Goal: Task Accomplishment & Management: Manage account settings

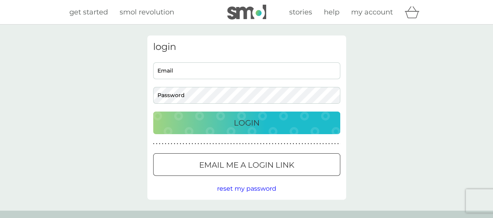
click at [204, 70] on input "Email" at bounding box center [246, 70] width 187 height 17
click at [252, 169] on div at bounding box center [246, 165] width 28 height 8
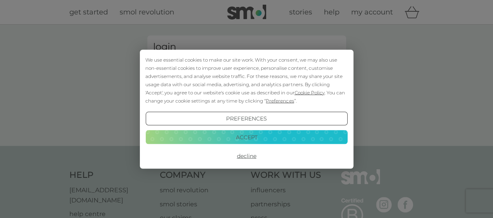
click at [230, 138] on button "Accept" at bounding box center [246, 137] width 202 height 14
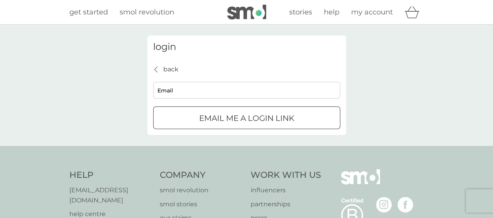
click at [188, 91] on input "Email" at bounding box center [246, 90] width 187 height 17
type input "[EMAIL_ADDRESS][DOMAIN_NAME]"
click at [200, 118] on p "Email me a login link" at bounding box center [246, 118] width 95 height 12
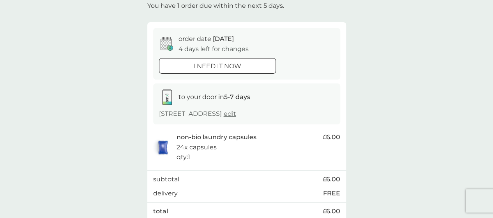
scroll to position [78, 0]
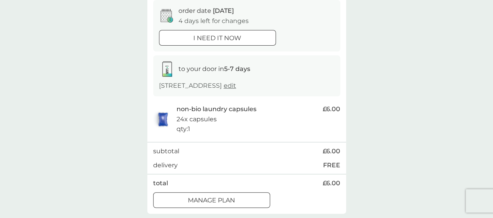
click at [195, 199] on p "Manage plan" at bounding box center [211, 200] width 47 height 10
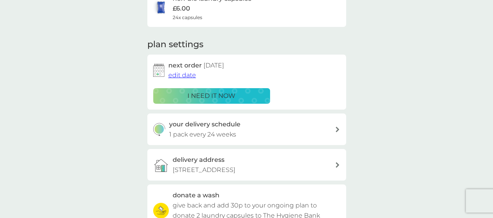
scroll to position [39, 0]
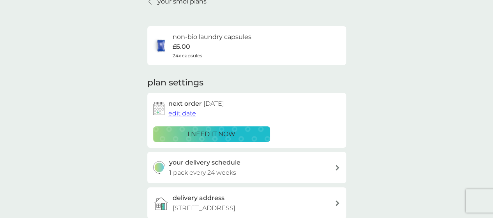
click at [182, 115] on span "edit date" at bounding box center [182, 112] width 28 height 7
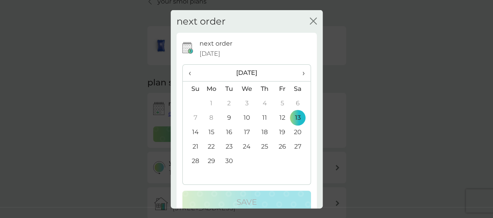
click at [299, 71] on th "›" at bounding box center [299, 73] width 19 height 17
click at [257, 74] on th "October 2025" at bounding box center [246, 73] width 88 height 17
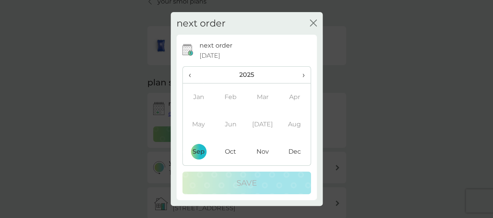
click at [303, 75] on span "›" at bounding box center [299, 75] width 9 height 16
click at [192, 76] on span "‹" at bounding box center [192, 75] width 9 height 16
click at [200, 99] on td "Jan" at bounding box center [199, 96] width 32 height 27
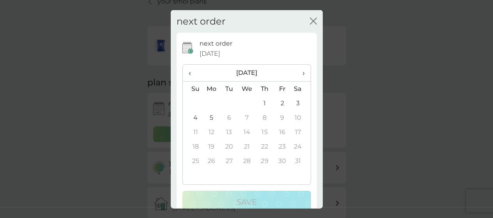
click at [196, 119] on td "4" at bounding box center [193, 117] width 20 height 14
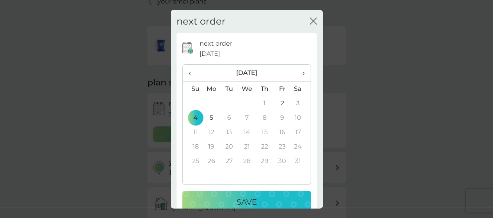
click at [228, 198] on div "Save" at bounding box center [246, 201] width 113 height 12
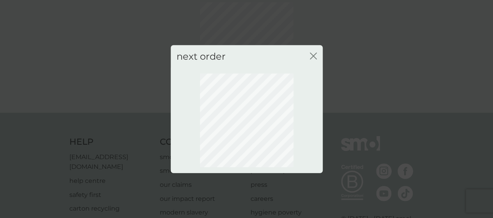
click at [312, 56] on icon "close" at bounding box center [311, 56] width 3 height 6
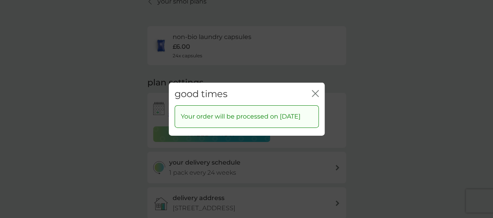
click at [315, 90] on icon "close" at bounding box center [316, 93] width 3 height 6
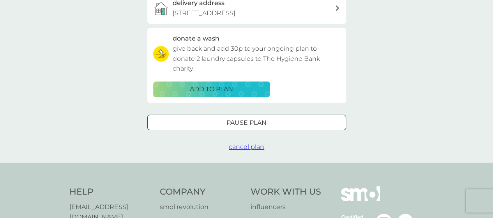
scroll to position [0, 0]
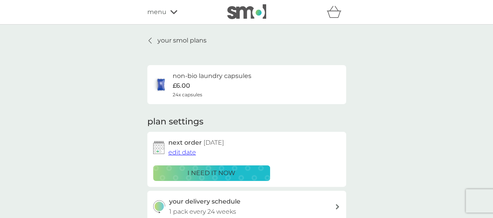
click at [185, 41] on p "your smol plans" at bounding box center [181, 40] width 49 height 10
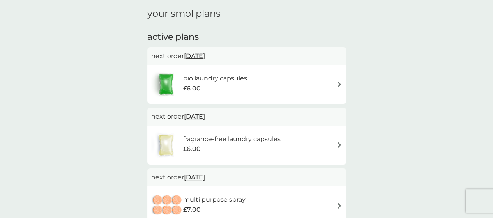
scroll to position [39, 0]
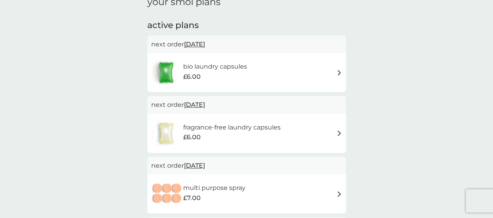
click at [338, 72] on img at bounding box center [339, 73] width 6 height 6
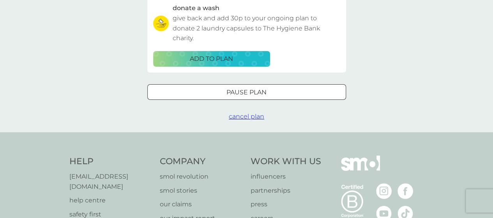
scroll to position [273, 0]
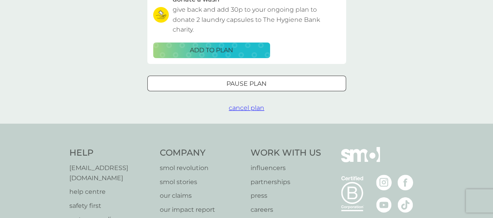
click at [242, 108] on span "cancel plan" at bounding box center [246, 107] width 35 height 7
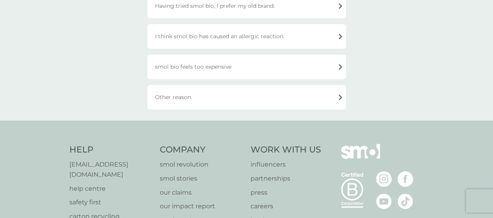
scroll to position [311, 0]
click at [158, 105] on div "Other reason." at bounding box center [246, 96] width 199 height 25
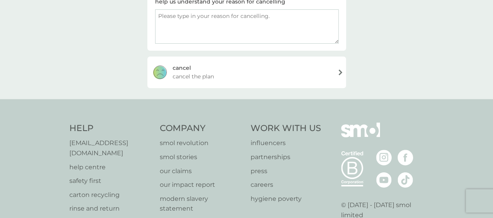
scroll to position [83, 0]
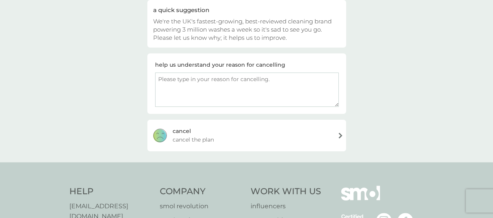
click at [180, 132] on div "cancel" at bounding box center [181, 131] width 18 height 9
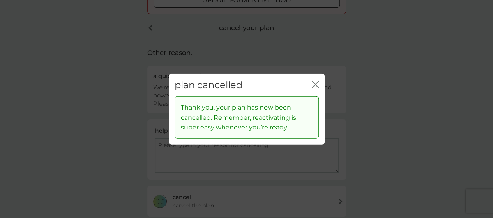
scroll to position [149, 0]
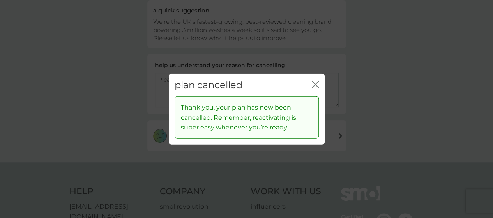
click at [317, 85] on icon "close" at bounding box center [314, 84] width 7 height 7
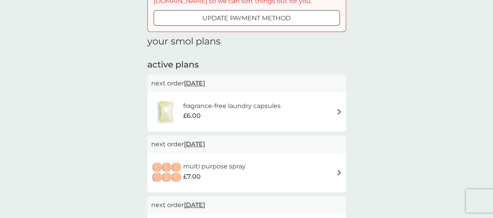
scroll to position [78, 0]
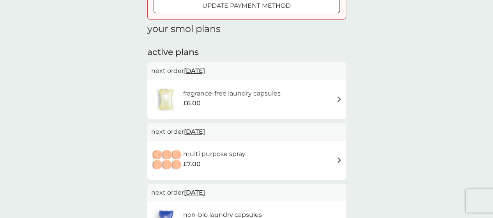
click at [332, 101] on div "fragrance-free laundry capsules £6.00" at bounding box center [246, 99] width 191 height 27
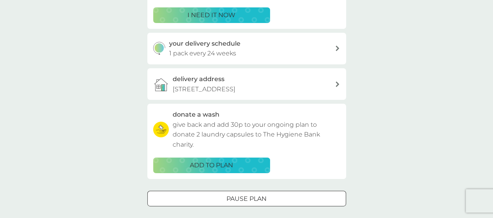
scroll to position [311, 0]
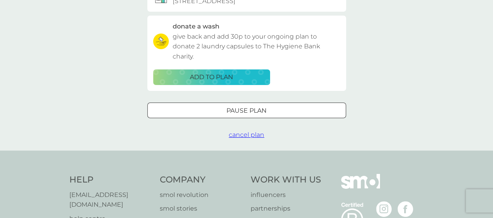
click at [238, 134] on span "cancel plan" at bounding box center [246, 134] width 35 height 7
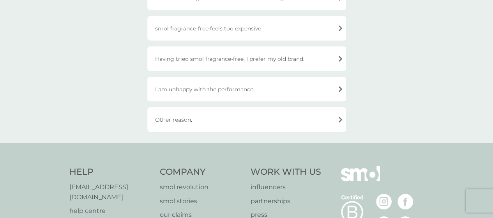
scroll to position [311, 0]
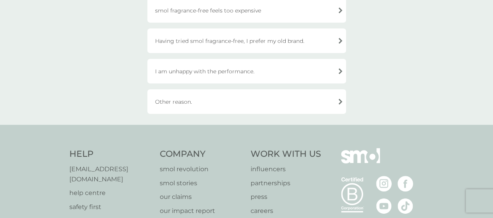
click at [173, 104] on div "Other reason." at bounding box center [246, 101] width 199 height 25
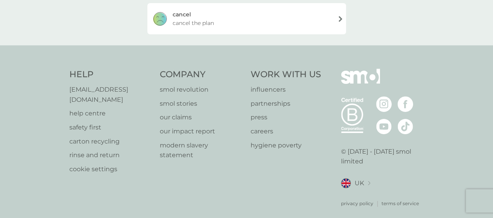
scroll to position [188, 0]
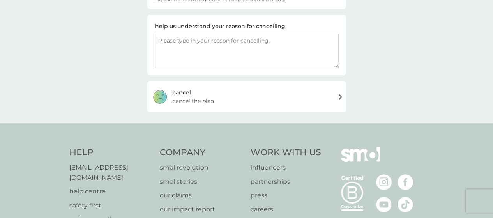
click at [209, 101] on span "cancel the plan" at bounding box center [192, 101] width 41 height 9
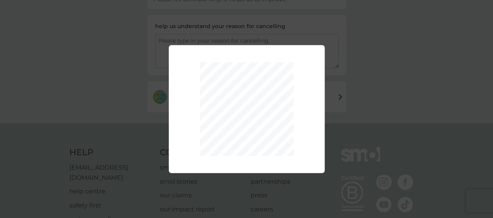
scroll to position [122, 0]
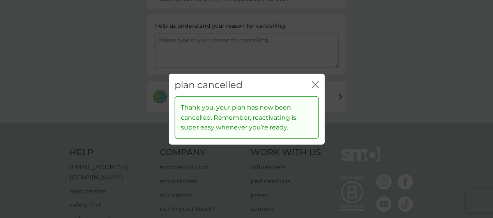
drag, startPoint x: 315, startPoint y: 87, endPoint x: 392, endPoint y: 105, distance: 78.8
click at [315, 87] on icon "close" at bounding box center [314, 84] width 7 height 7
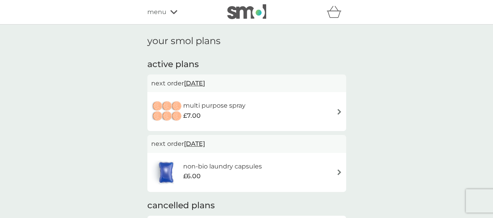
click at [301, 111] on div "multi purpose spray £7.00" at bounding box center [246, 111] width 191 height 27
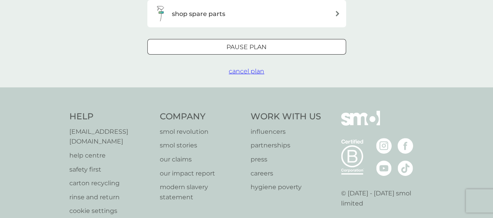
scroll to position [273, 0]
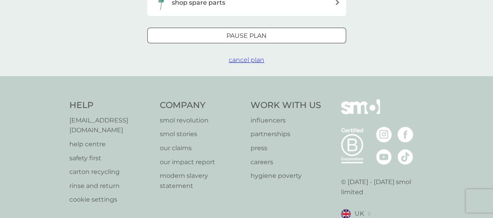
click at [246, 60] on span "cancel plan" at bounding box center [246, 59] width 35 height 7
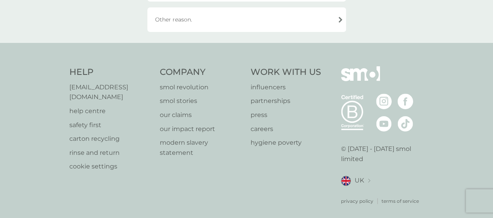
click at [185, 23] on div "Other reason." at bounding box center [246, 19] width 199 height 25
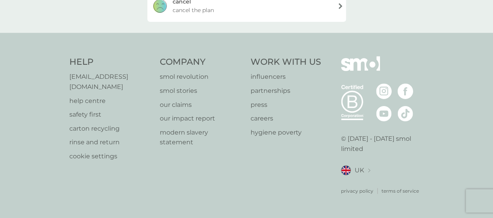
scroll to position [200, 0]
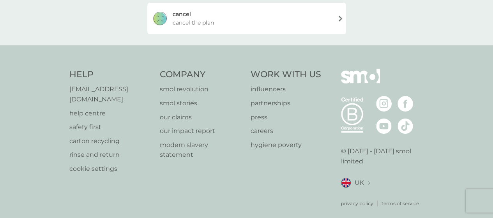
click at [199, 21] on span "cancel the plan" at bounding box center [192, 22] width 41 height 9
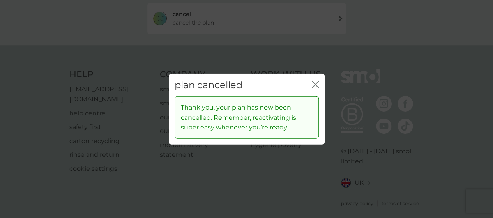
click at [316, 85] on icon "close" at bounding box center [314, 84] width 7 height 7
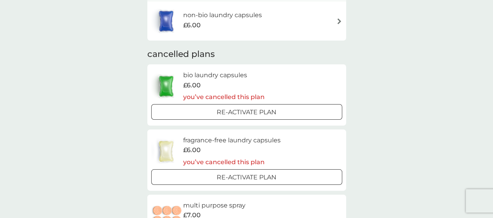
scroll to position [39, 0]
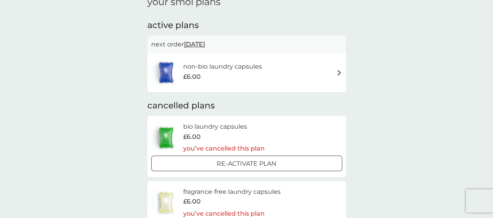
click at [247, 77] on div "£6.00" at bounding box center [222, 77] width 79 height 10
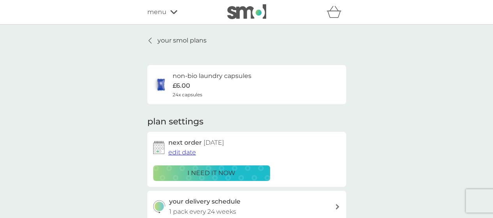
scroll to position [195, 0]
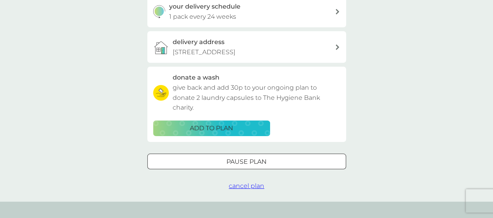
click at [249, 188] on span "cancel plan" at bounding box center [246, 185] width 35 height 7
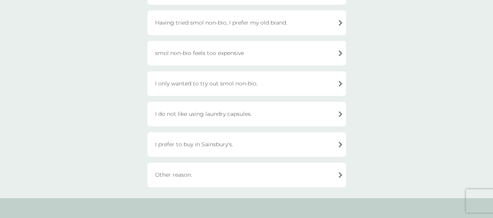
click at [171, 177] on div "Other reason." at bounding box center [246, 174] width 199 height 25
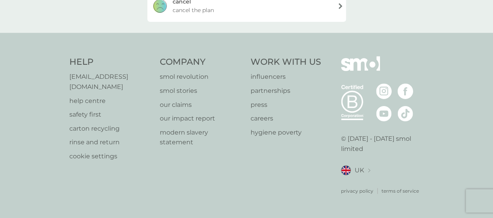
scroll to position [200, 0]
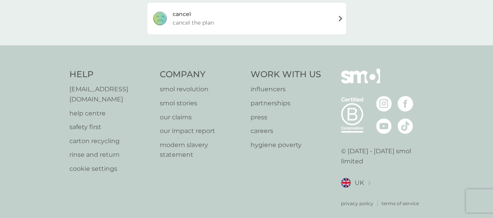
click at [207, 22] on span "cancel the plan" at bounding box center [192, 22] width 41 height 9
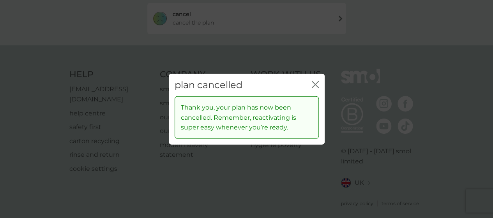
click at [314, 84] on icon "close" at bounding box center [313, 84] width 3 height 6
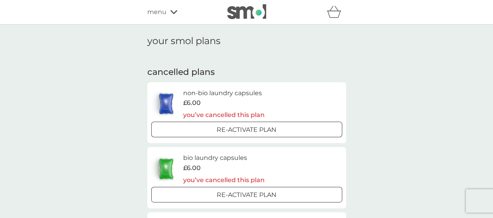
click at [180, 14] on div "menu" at bounding box center [180, 12] width 66 height 10
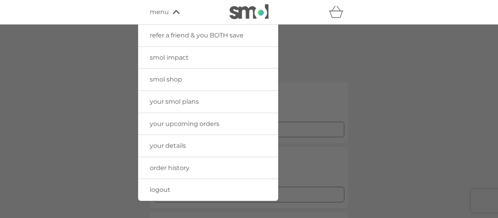
click at [163, 190] on span "logout" at bounding box center [160, 189] width 21 height 7
